Goal: Task Accomplishment & Management: Use online tool/utility

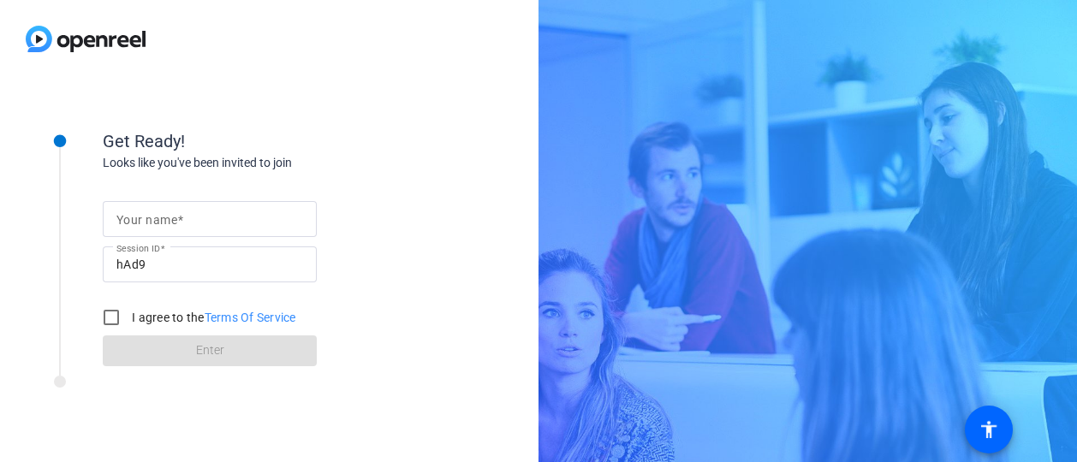
click at [164, 217] on mat-label "Your name" at bounding box center [146, 220] width 61 height 14
click at [164, 217] on input "Your name" at bounding box center [209, 219] width 187 height 21
type input "[PERSON_NAME]"
click at [109, 314] on input "I agree to the Terms Of Service" at bounding box center [111, 318] width 34 height 34
checkbox input "true"
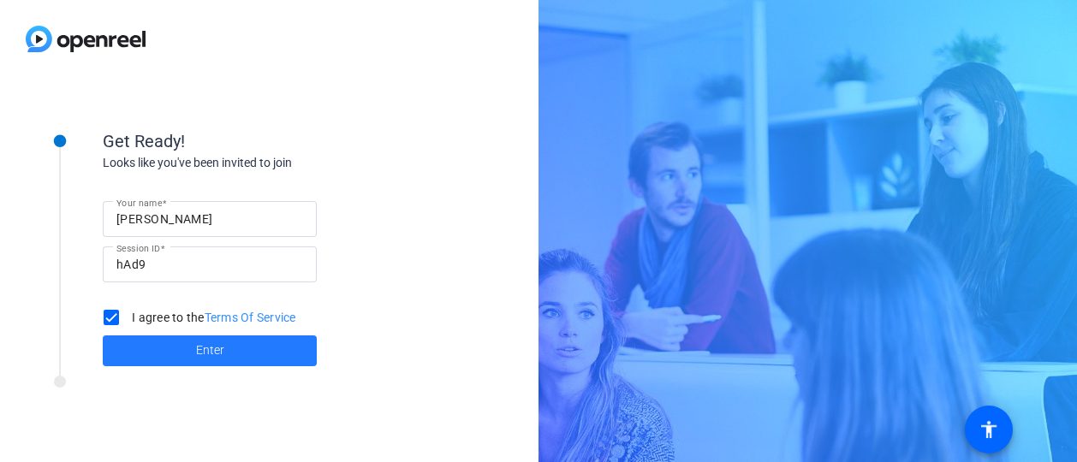
click at [169, 352] on span at bounding box center [210, 350] width 214 height 41
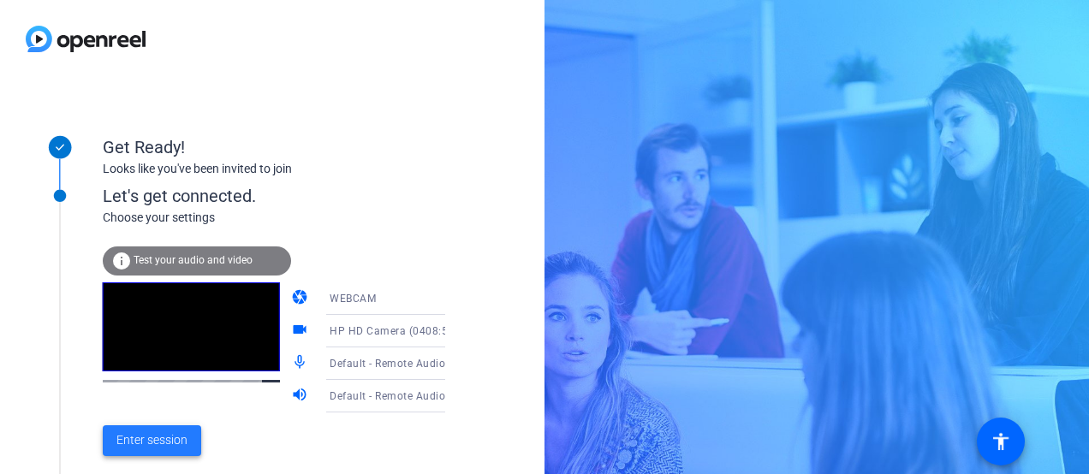
click at [156, 435] on span "Enter session" at bounding box center [151, 441] width 71 height 18
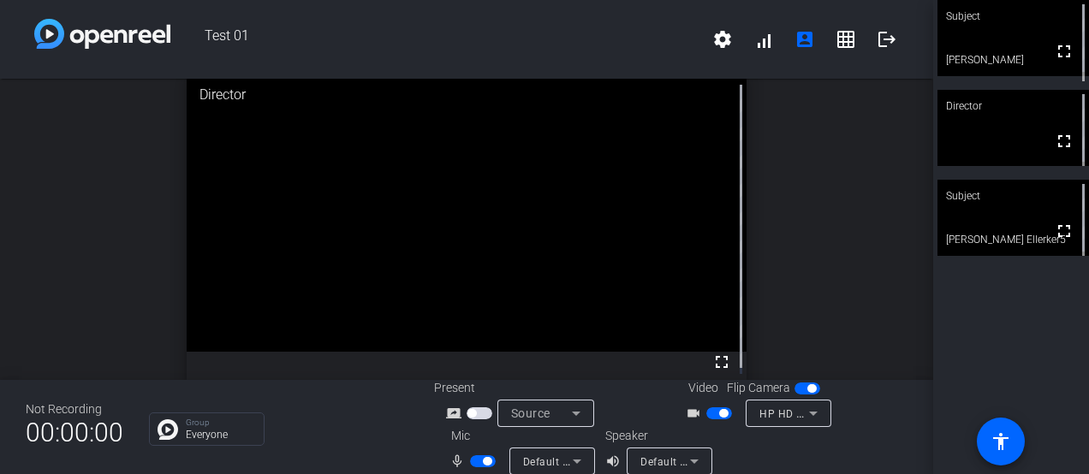
click at [719, 416] on span "button" at bounding box center [723, 413] width 9 height 9
click at [714, 413] on span "button" at bounding box center [719, 414] width 26 height 12
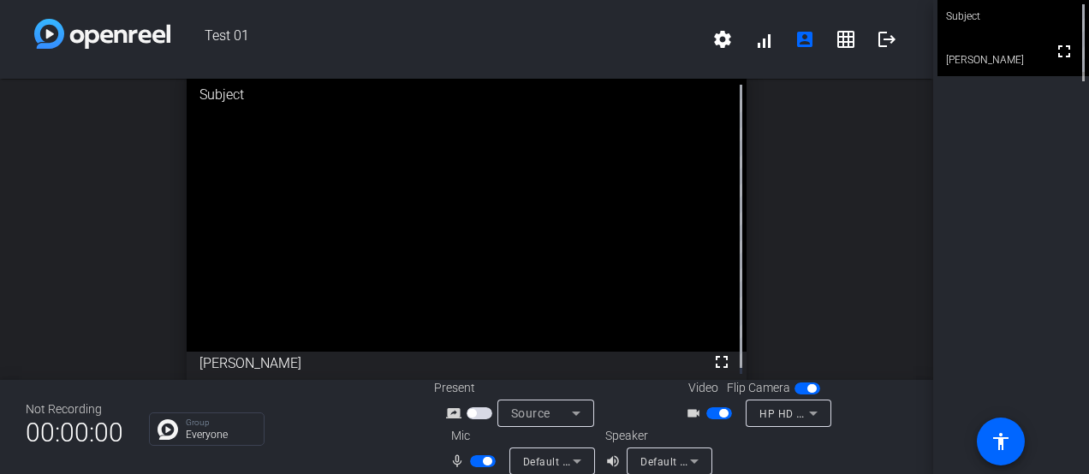
click at [719, 413] on span "button" at bounding box center [723, 413] width 9 height 9
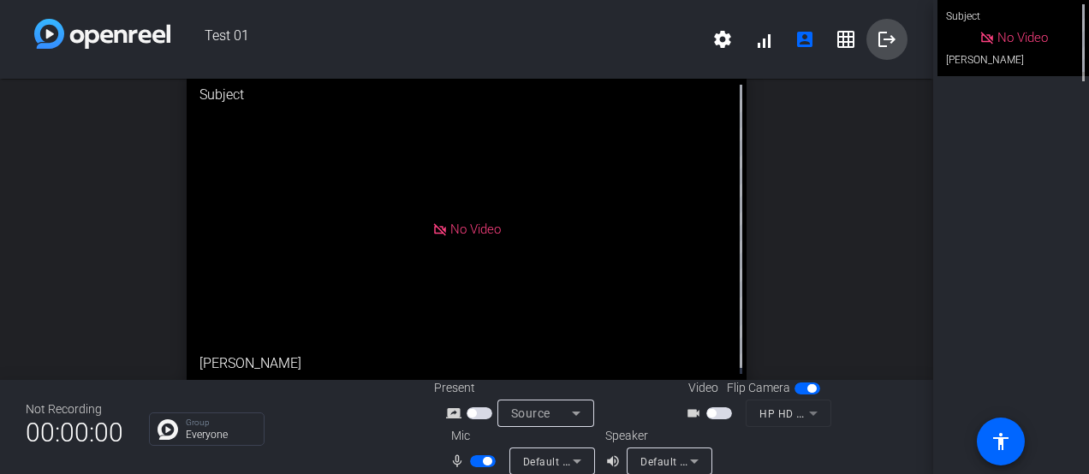
click at [877, 38] on mat-icon "logout" at bounding box center [887, 39] width 21 height 21
